Goal: Communication & Community: Answer question/provide support

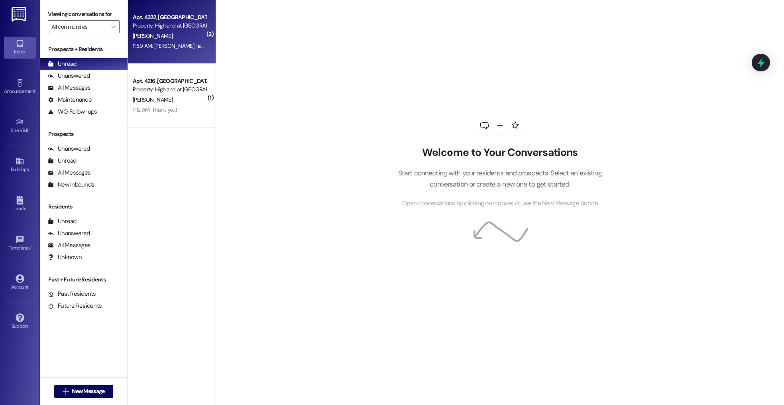
click at [156, 34] on div "[PERSON_NAME]" at bounding box center [169, 36] width 75 height 10
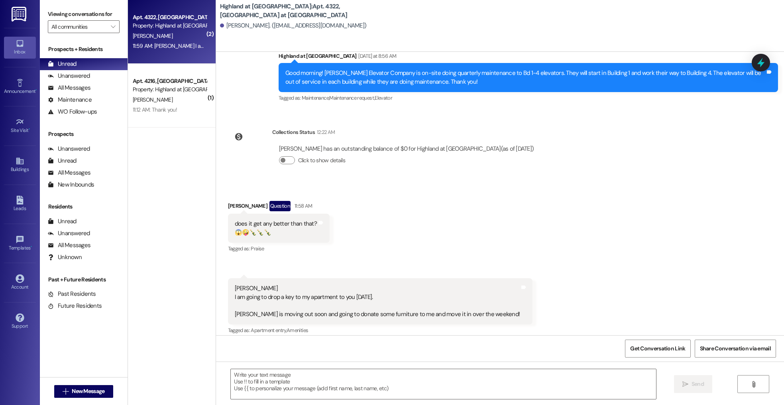
scroll to position [9929, 0]
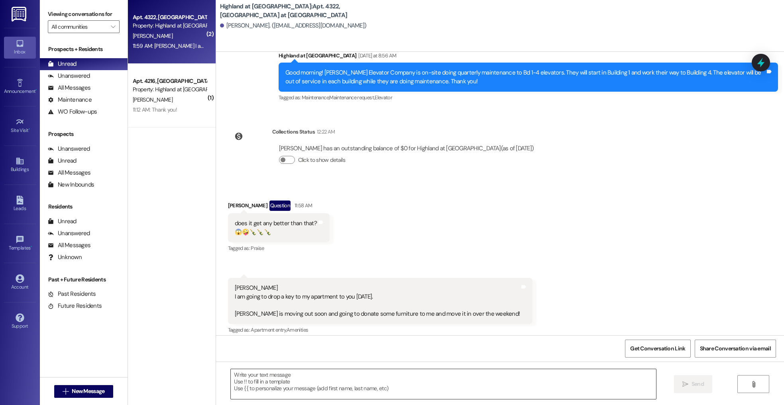
click at [353, 390] on textarea at bounding box center [444, 384] width 426 height 30
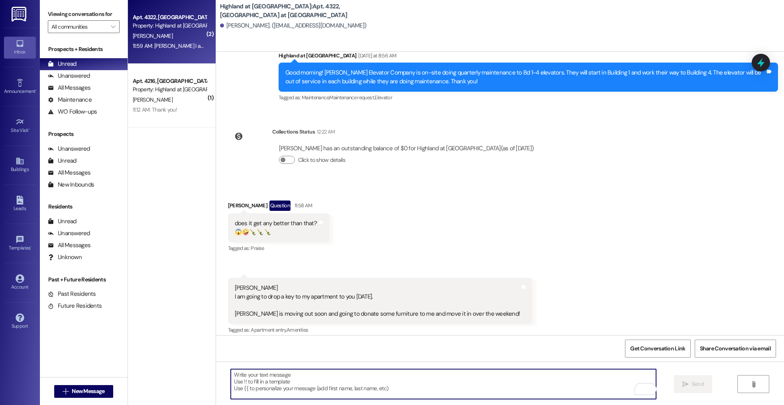
type textarea "W"
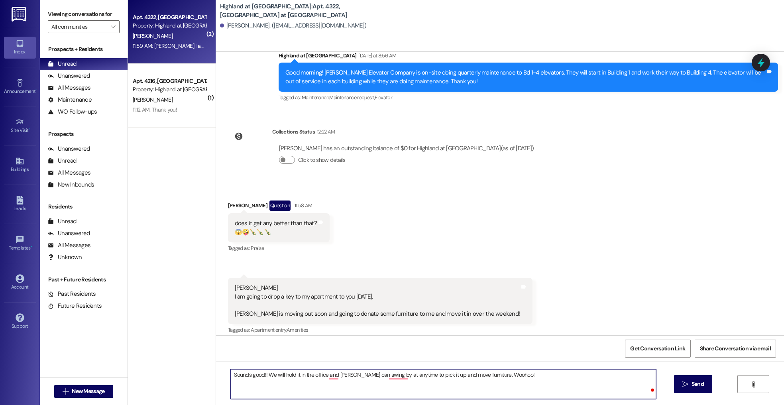
type textarea "Sounds good!! We will hold it in the office and [PERSON_NAME] can swing by at a…"
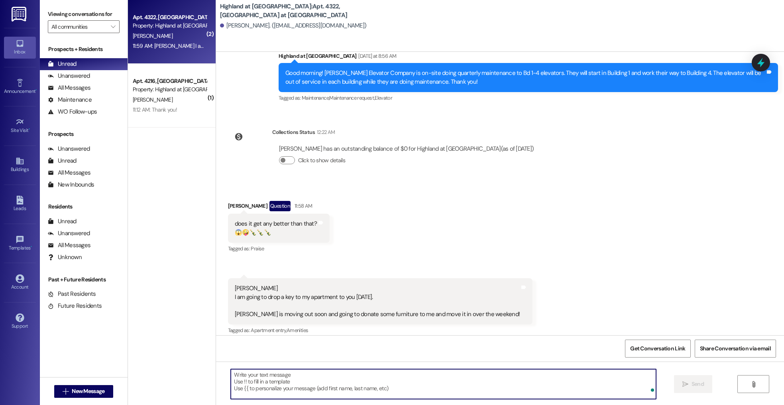
scroll to position [9984, 0]
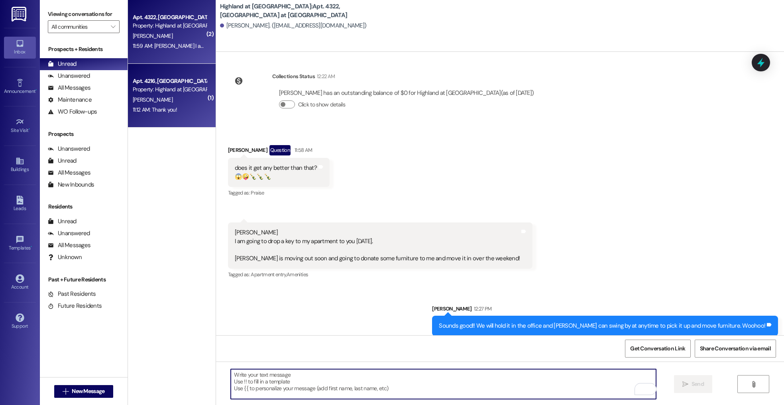
click at [169, 106] on div "11:12 AM: Thank you! 11:12 AM: Thank you!" at bounding box center [155, 109] width 44 height 7
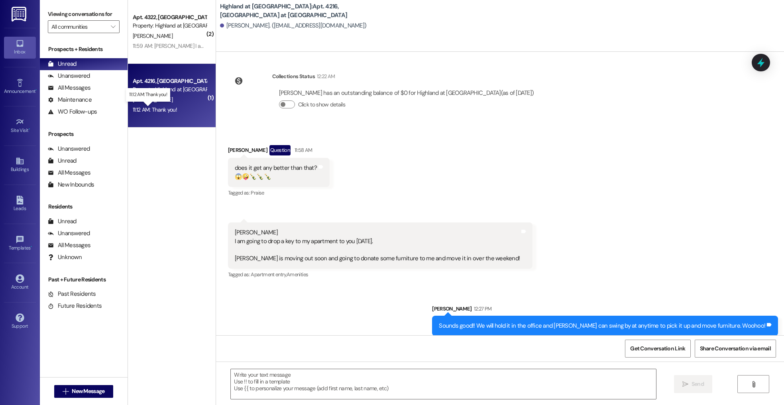
scroll to position [6746, 0]
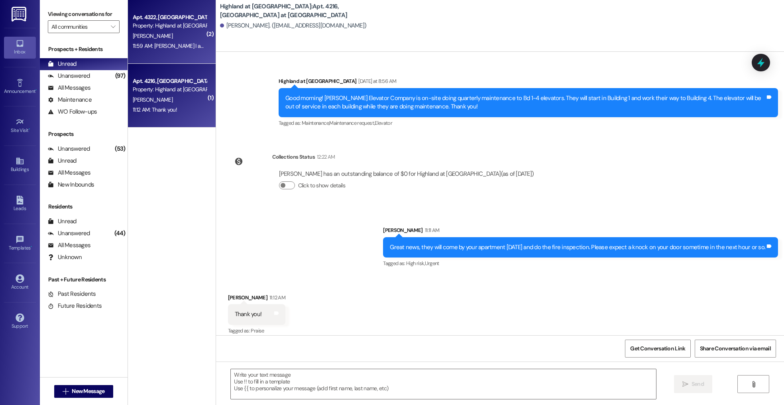
click at [162, 41] on div "J. Borchardt" at bounding box center [169, 36] width 75 height 10
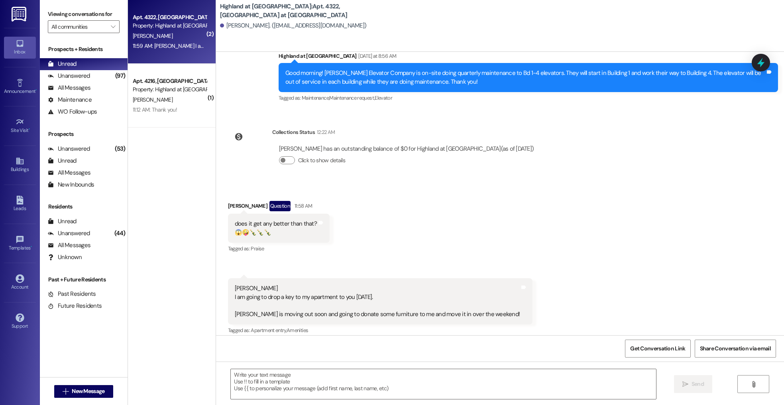
scroll to position [9984, 0]
